Goal: Transaction & Acquisition: Purchase product/service

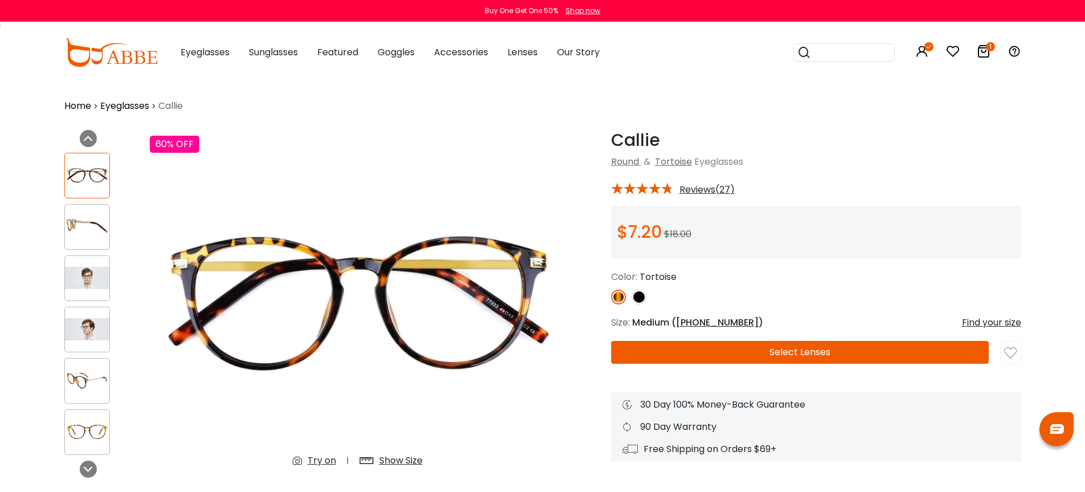
click at [857, 350] on button "Select Lenses" at bounding box center [800, 352] width 378 height 23
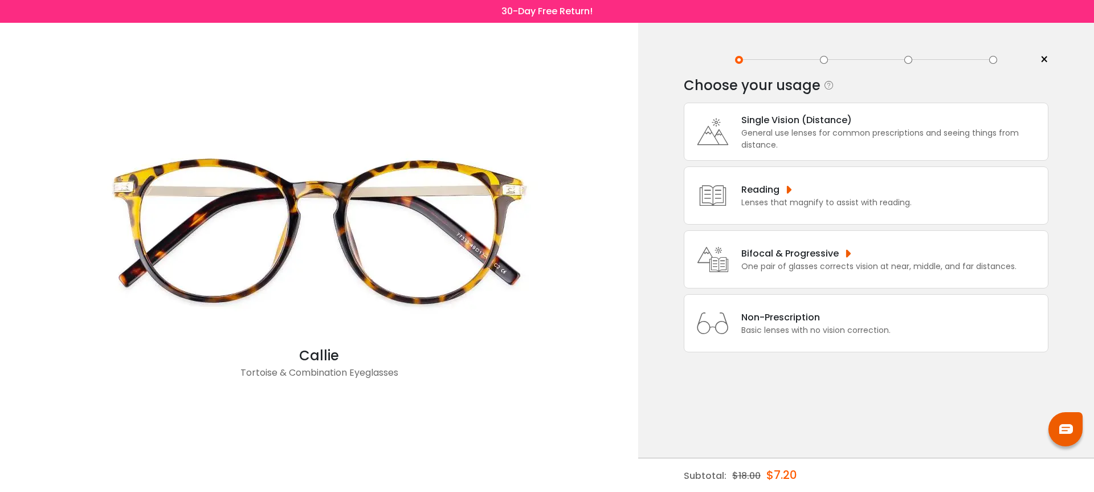
click at [857, 336] on div "Basic lenses with no vision correction." at bounding box center [815, 330] width 149 height 12
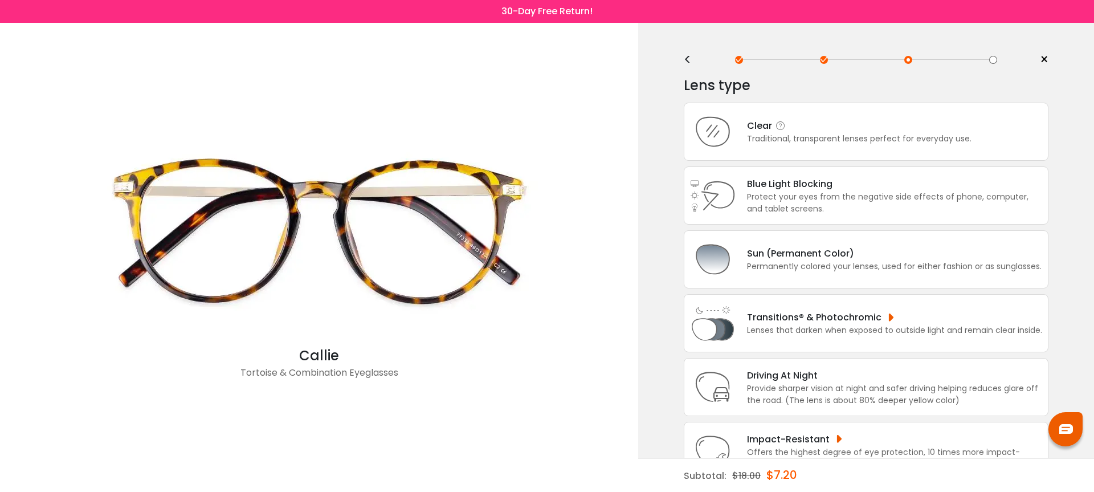
click at [870, 133] on div "Clear" at bounding box center [859, 125] width 224 height 14
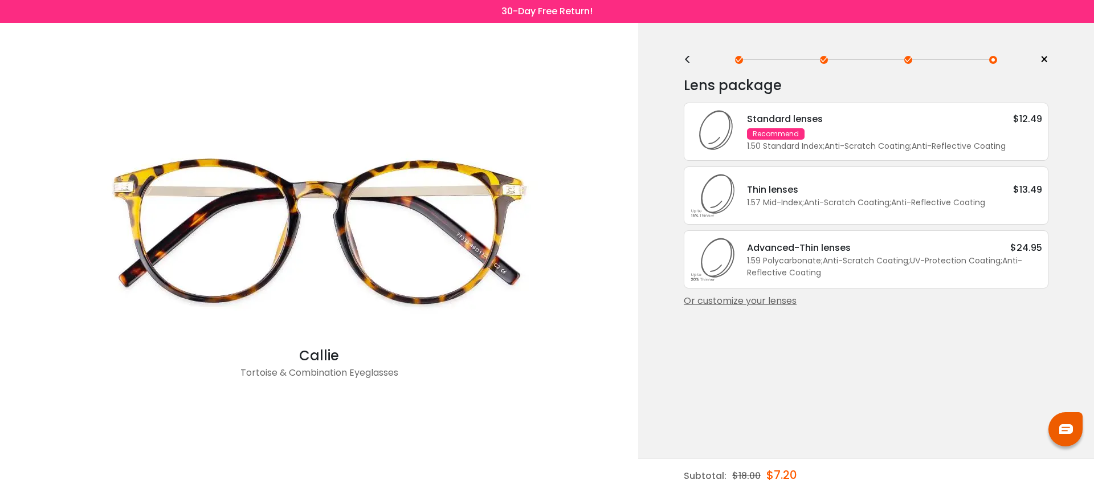
click at [872, 147] on div "1.50 Standard Index ; Anti-Scratch Coating ; Anti-Reflective Coating ;" at bounding box center [894, 146] width 295 height 12
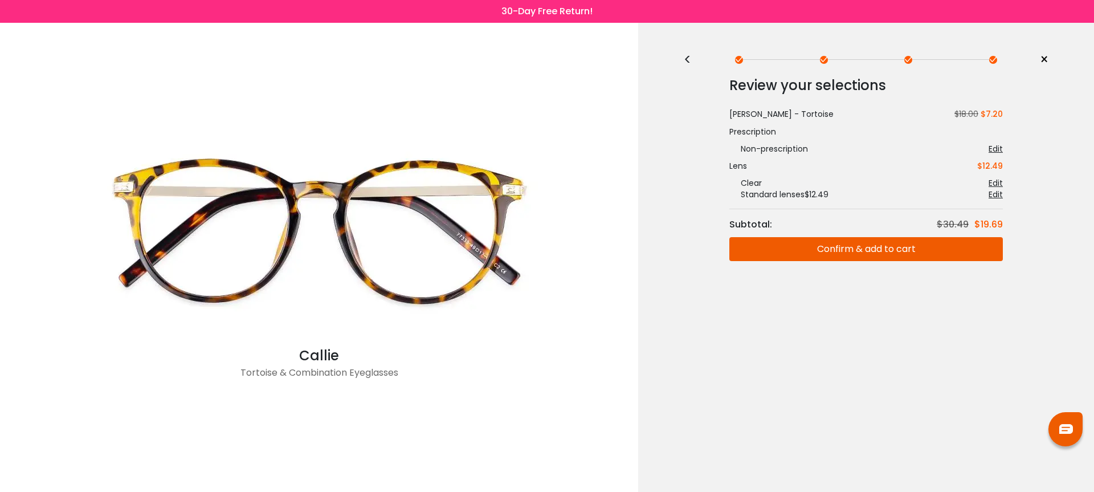
click at [1041, 60] on span "×" at bounding box center [1043, 59] width 9 height 17
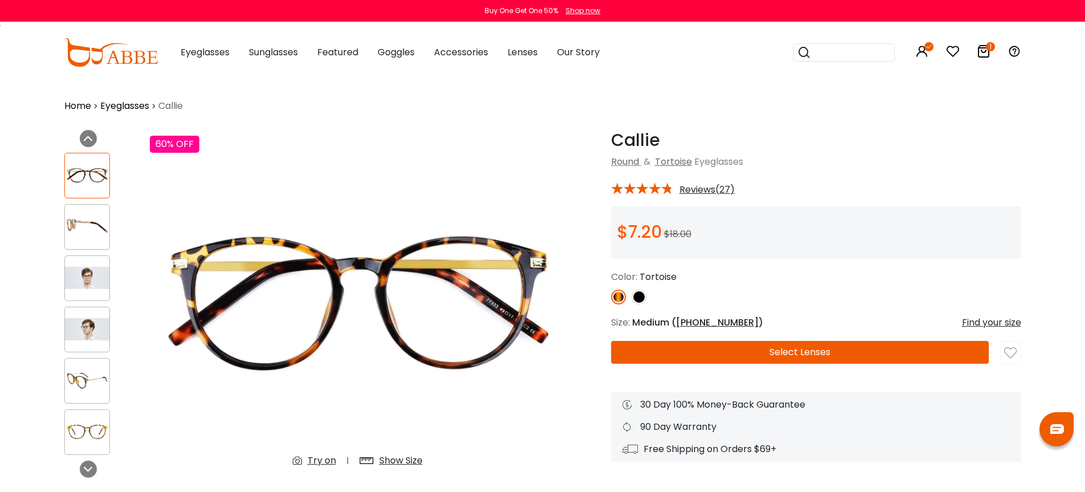
click at [118, 59] on img at bounding box center [110, 52] width 93 height 28
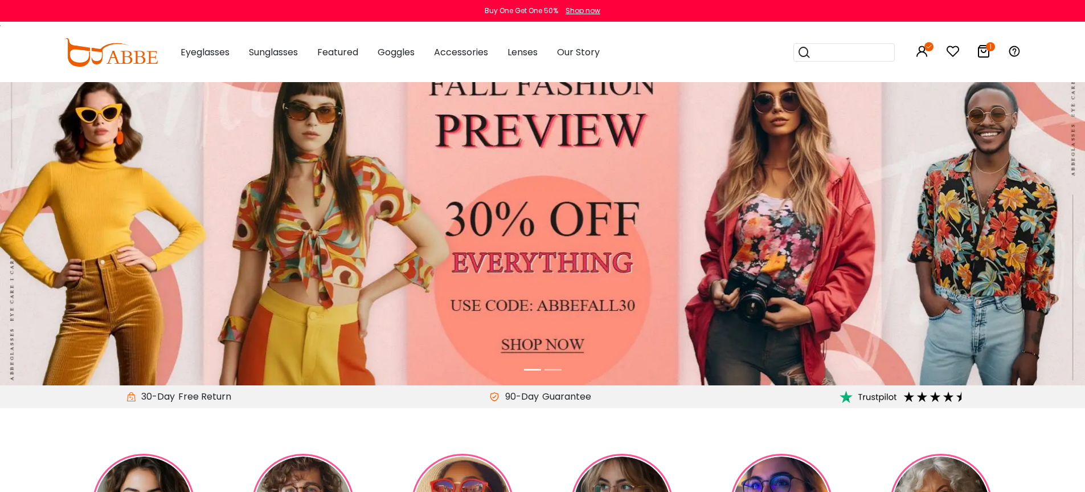
scroll to position [183, 0]
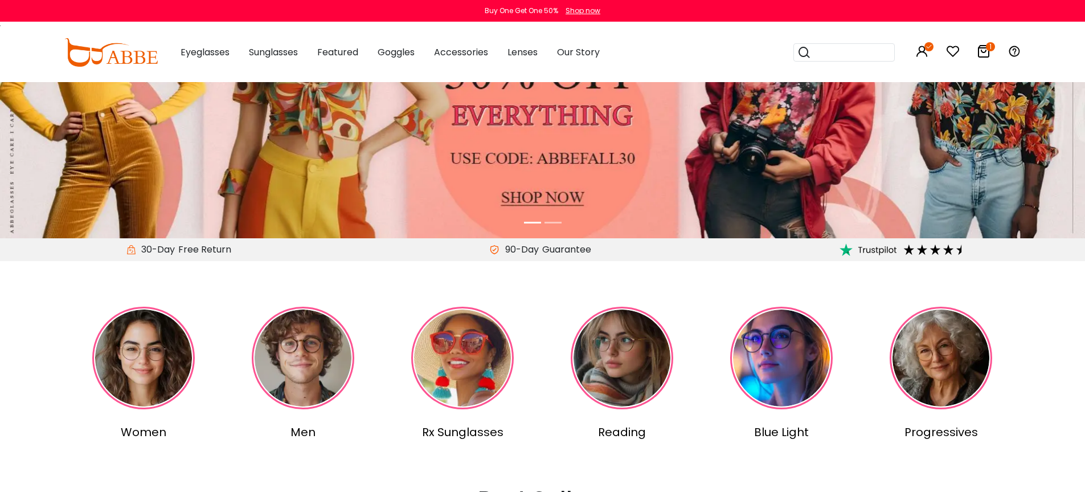
click at [157, 351] on img at bounding box center [143, 357] width 103 height 103
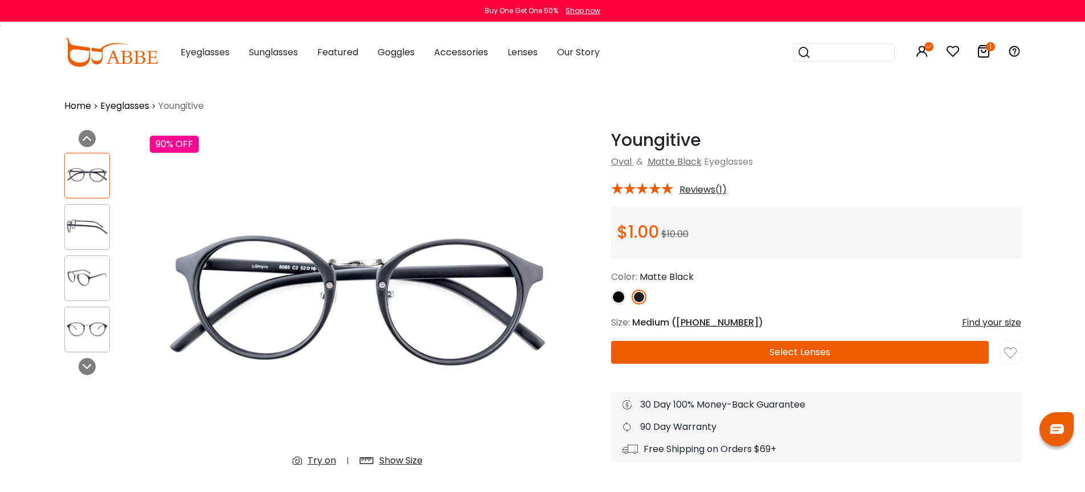
click at [742, 349] on button "Select Lenses" at bounding box center [800, 352] width 378 height 23
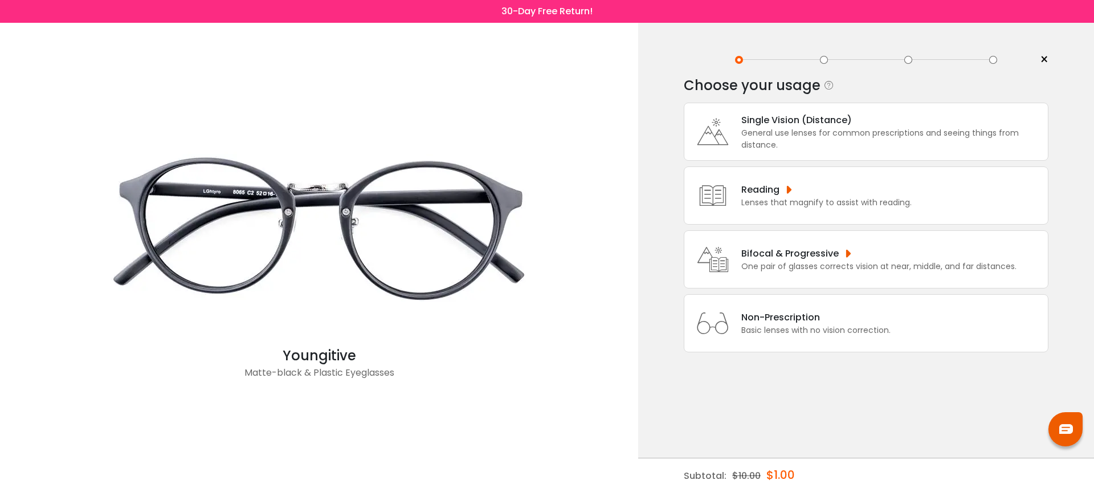
click at [780, 324] on div "Non-Prescription" at bounding box center [815, 317] width 149 height 14
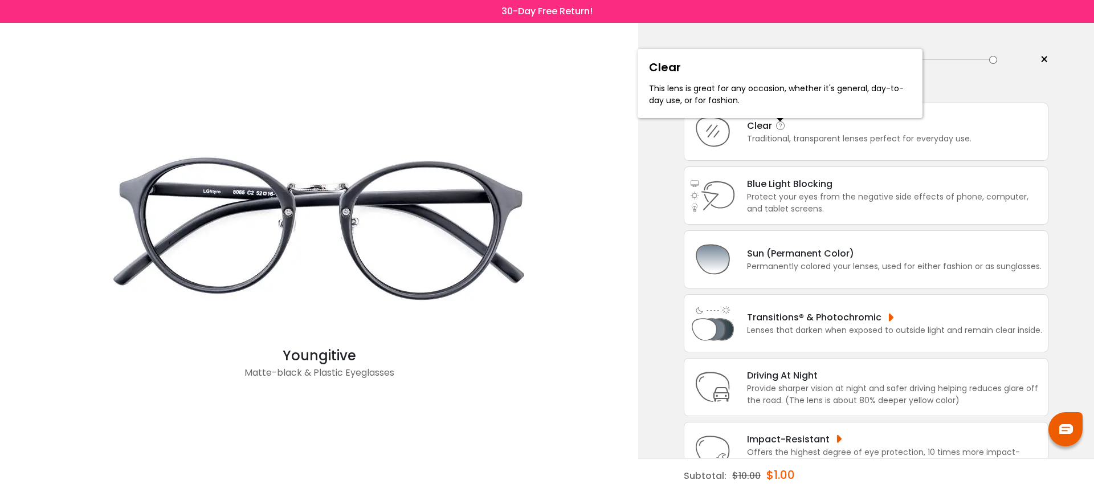
click at [785, 128] on icon at bounding box center [780, 125] width 11 height 11
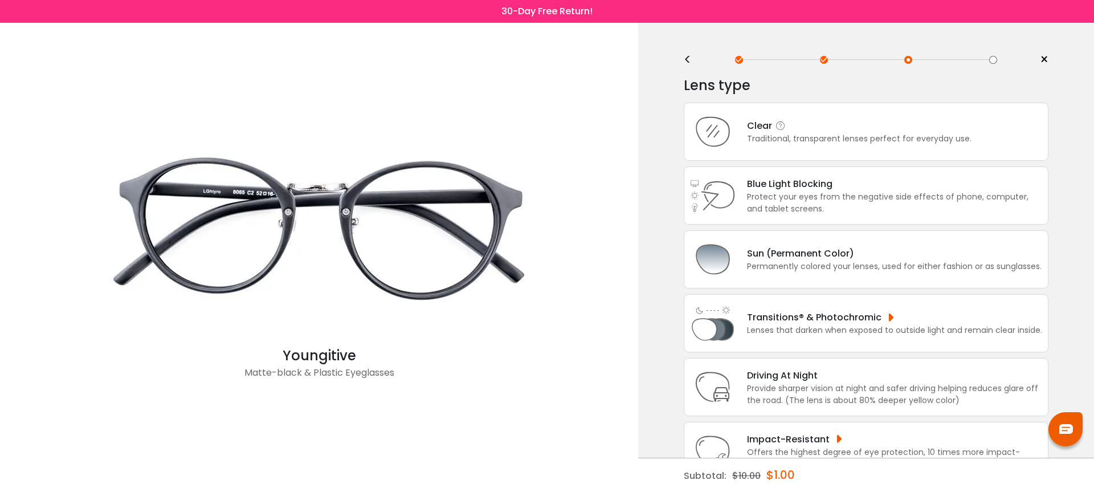
click at [839, 140] on div "Traditional, transparent lenses perfect for everyday use." at bounding box center [859, 139] width 224 height 12
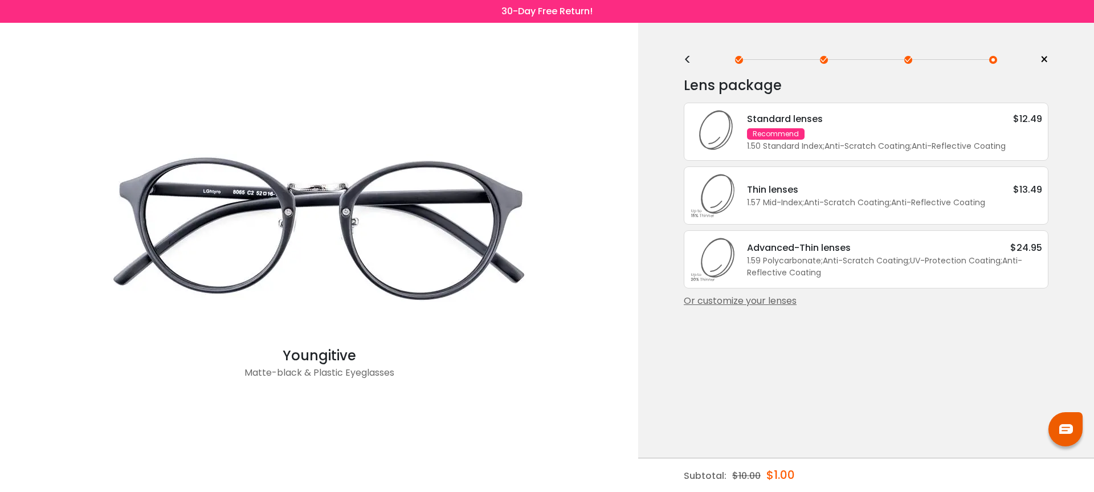
click at [839, 140] on div "Standard lenses $12.49 Recommend 1.50 Standard Index ; Anti-Scratch Coating ; A…" at bounding box center [888, 132] width 306 height 40
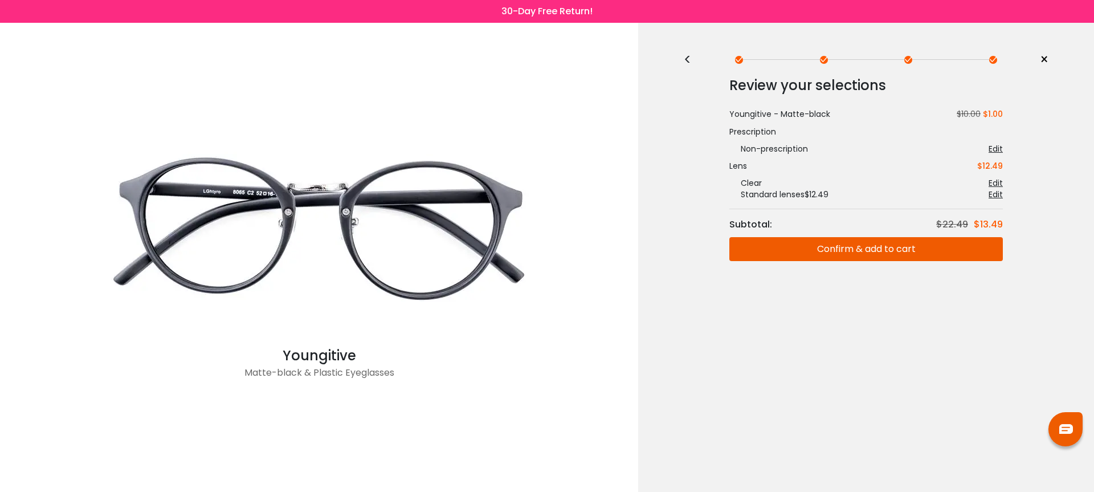
click at [859, 252] on button "Confirm & add to cart" at bounding box center [865, 249] width 273 height 24
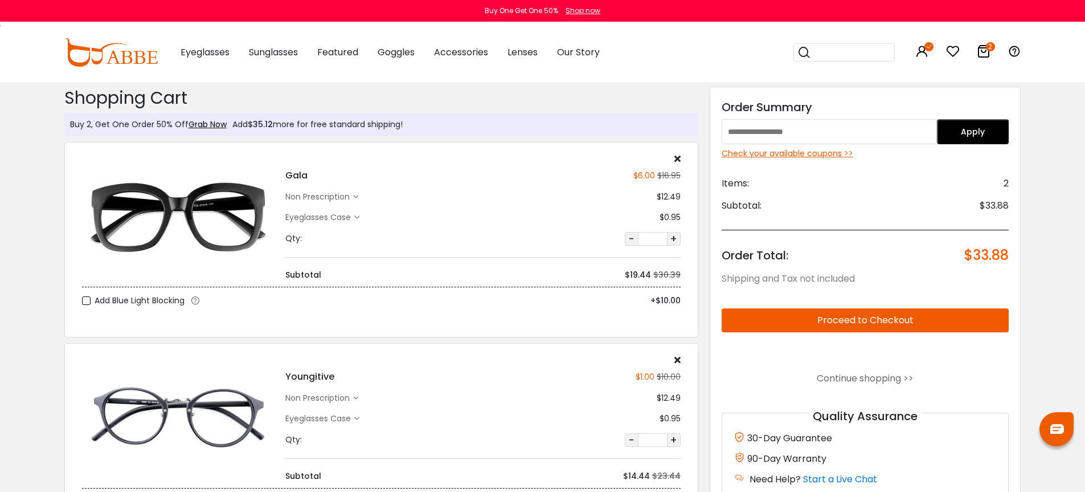
click at [678, 157] on icon at bounding box center [677, 158] width 6 height 9
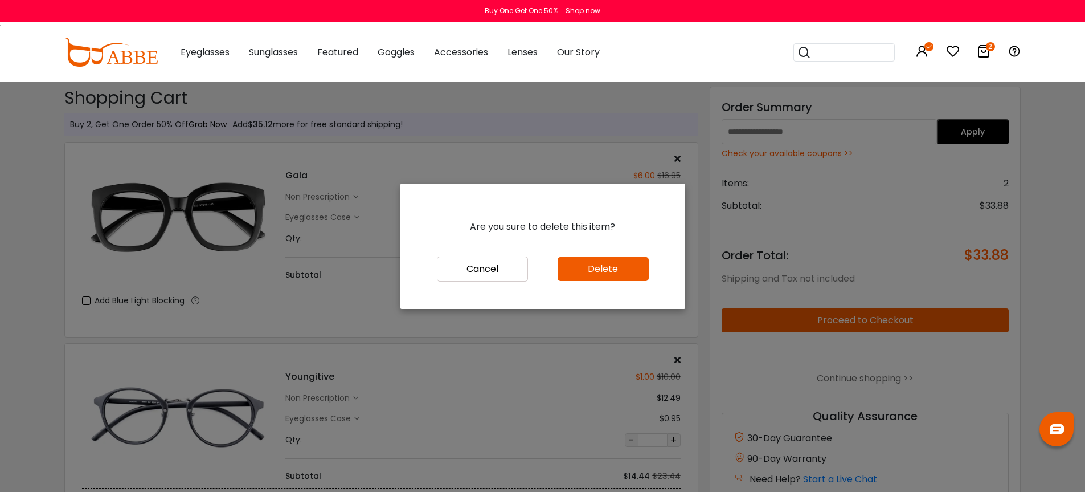
click at [632, 269] on button "Delete" at bounding box center [603, 269] width 91 height 24
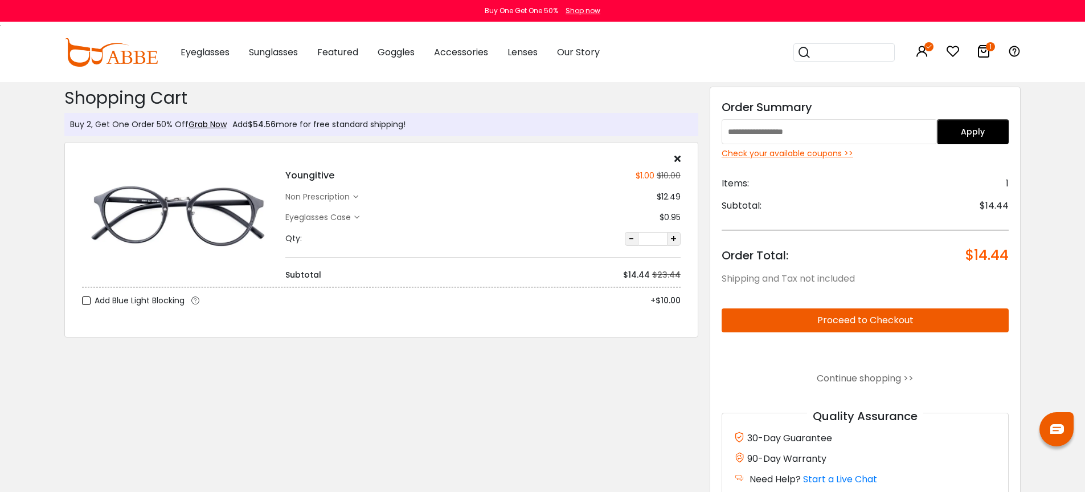
click at [840, 323] on button "Proceed to Checkout" at bounding box center [866, 320] width 288 height 24
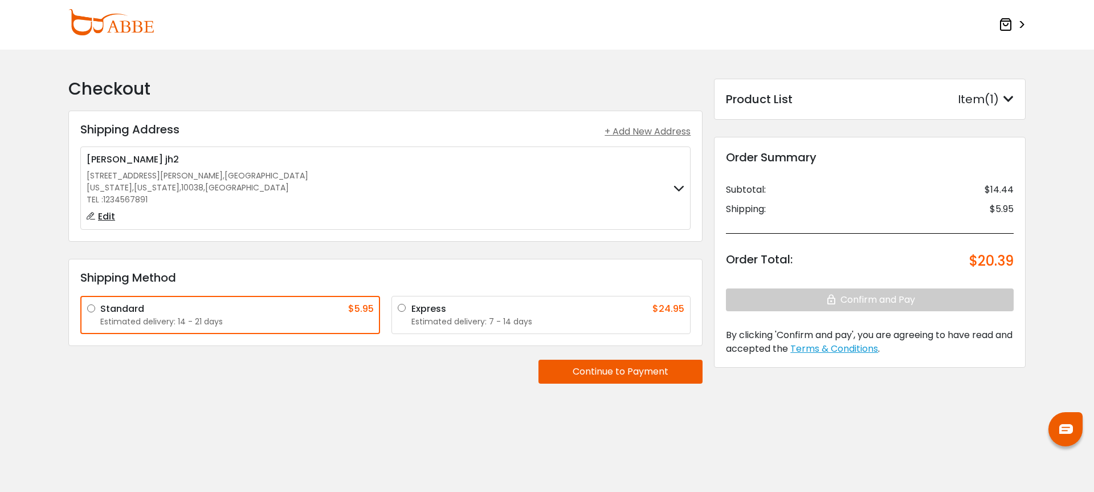
click at [653, 209] on label "[PERSON_NAME] jh2 [STREET_ADDRESS][PERSON_NAME] [US_STATE] , [US_STATE] , 10038…" at bounding box center [385, 188] width 597 height 71
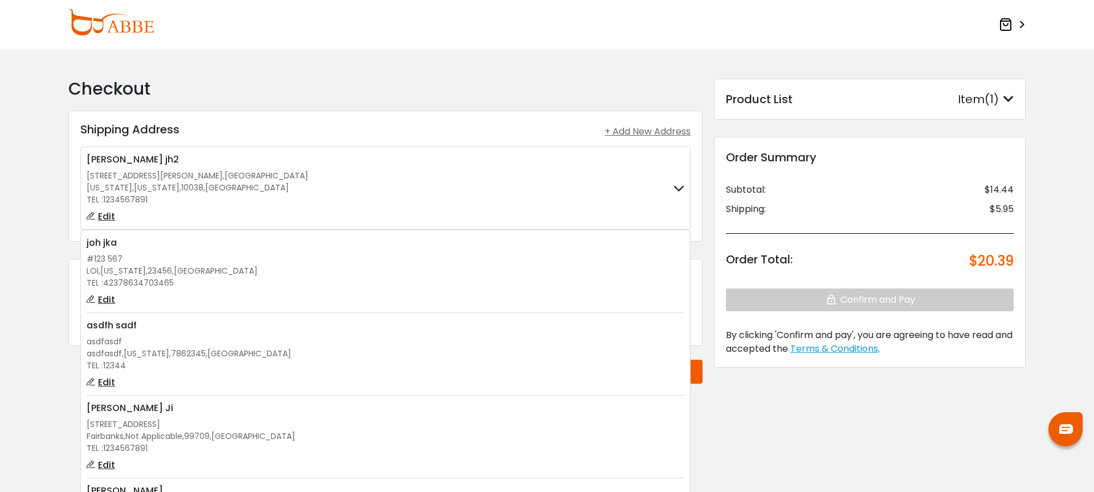
click at [555, 355] on div "asdfasdf , [US_STATE] , 7862345 , [GEOGRAPHIC_DATA]" at bounding box center [385, 353] width 597 height 12
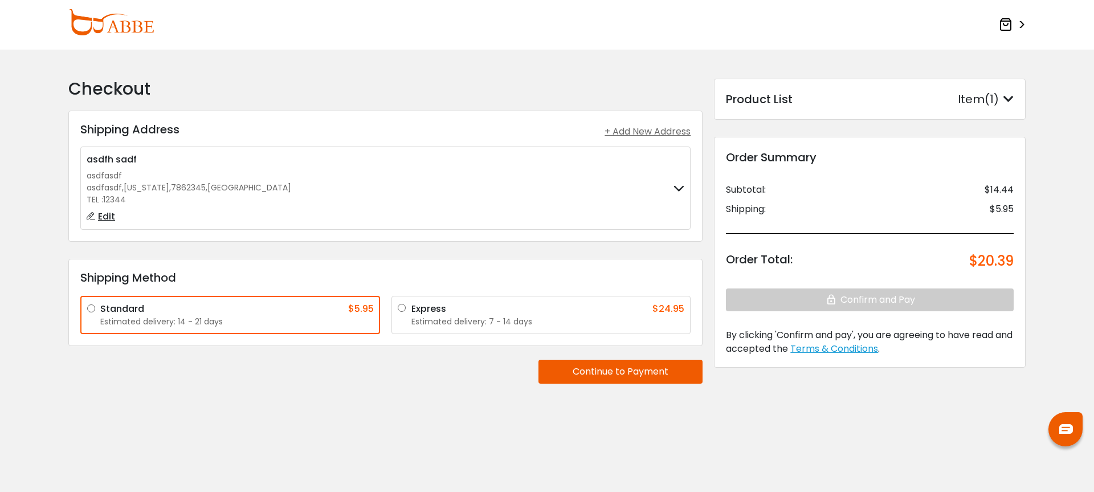
click at [603, 371] on button "Continue to Payment" at bounding box center [620, 371] width 164 height 24
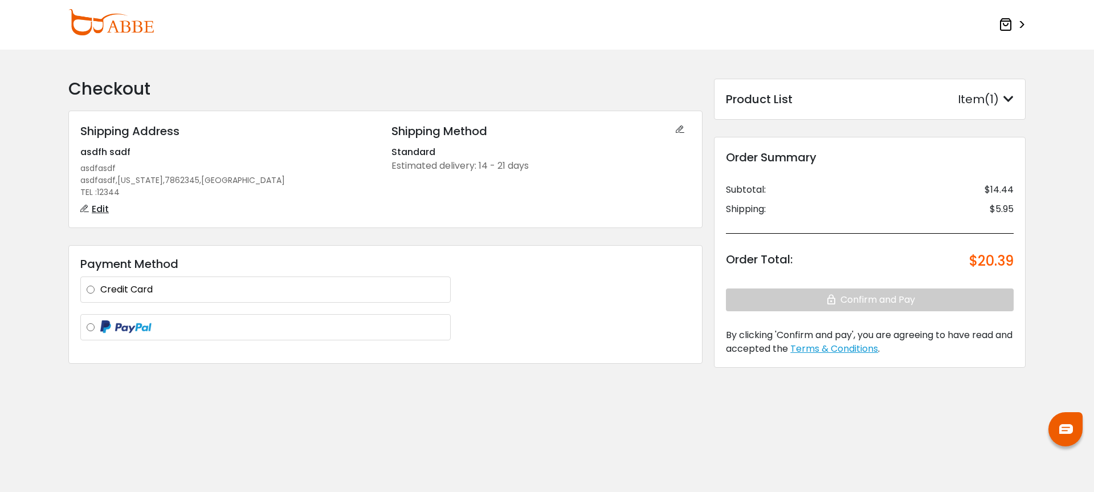
click at [255, 330] on label at bounding box center [272, 327] width 344 height 14
